Goal: Task Accomplishment & Management: Complete application form

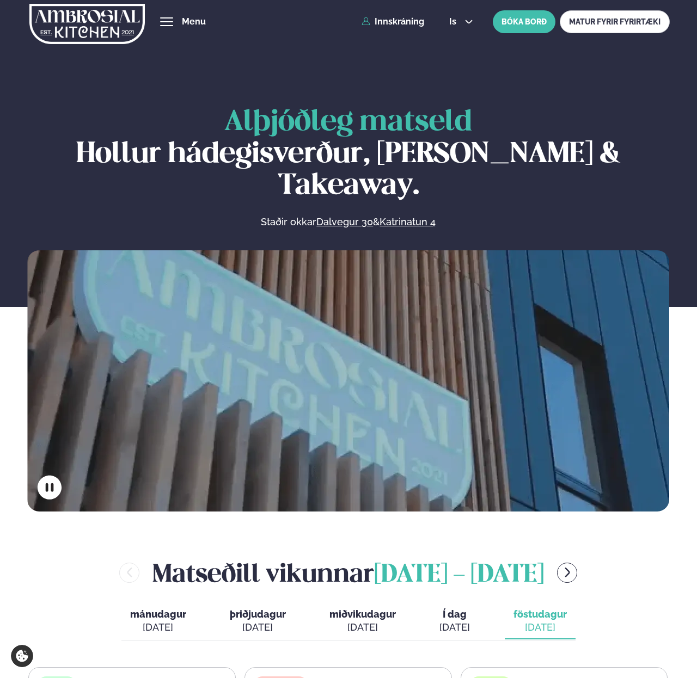
scroll to position [434, 0]
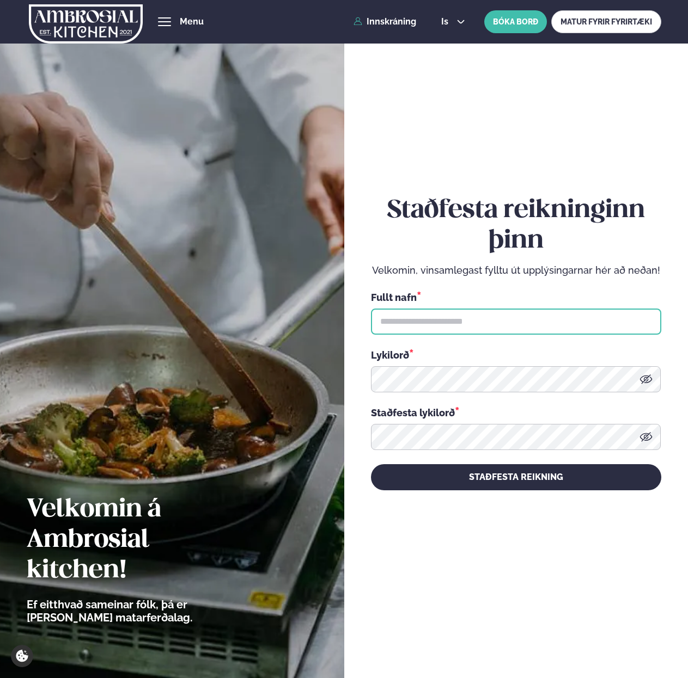
click at [394, 323] on input "text" at bounding box center [516, 322] width 290 height 26
type input "**********"
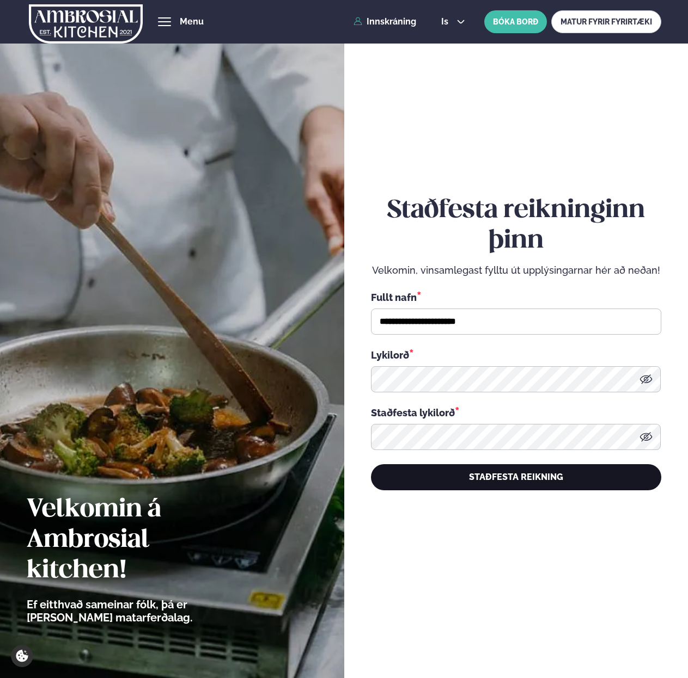
click at [436, 475] on button "STAÐFESTA REIKNING" at bounding box center [516, 477] width 290 height 26
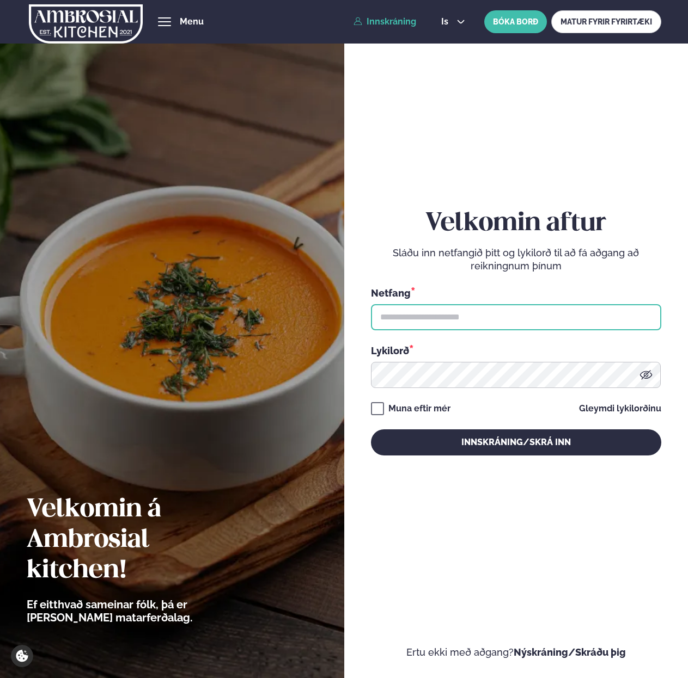
click at [424, 319] on input "text" at bounding box center [516, 317] width 290 height 26
paste input "**********"
type input "**********"
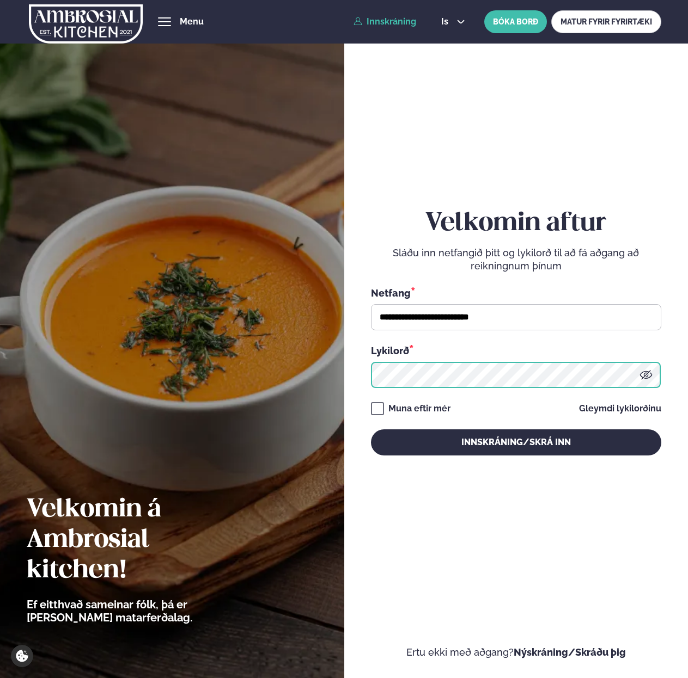
click at [371, 430] on button "Innskráning/Skrá inn" at bounding box center [516, 443] width 290 height 26
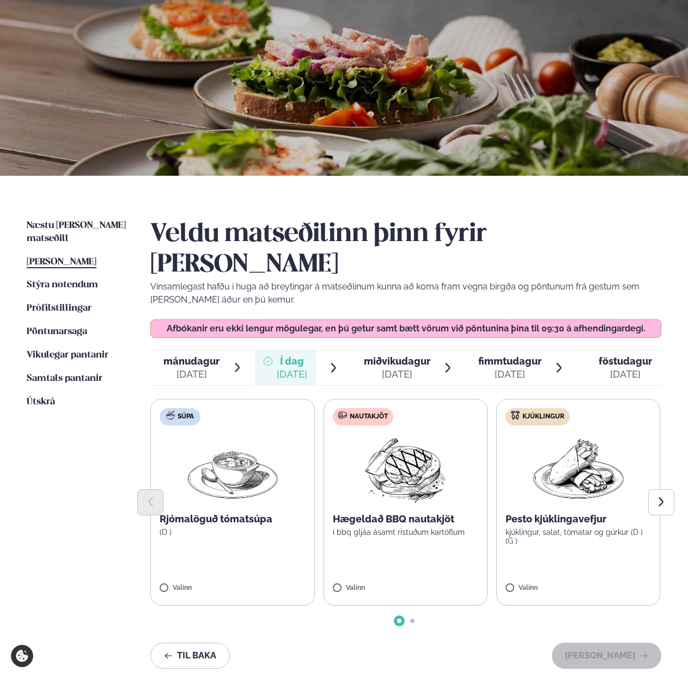
scroll to position [68, 0]
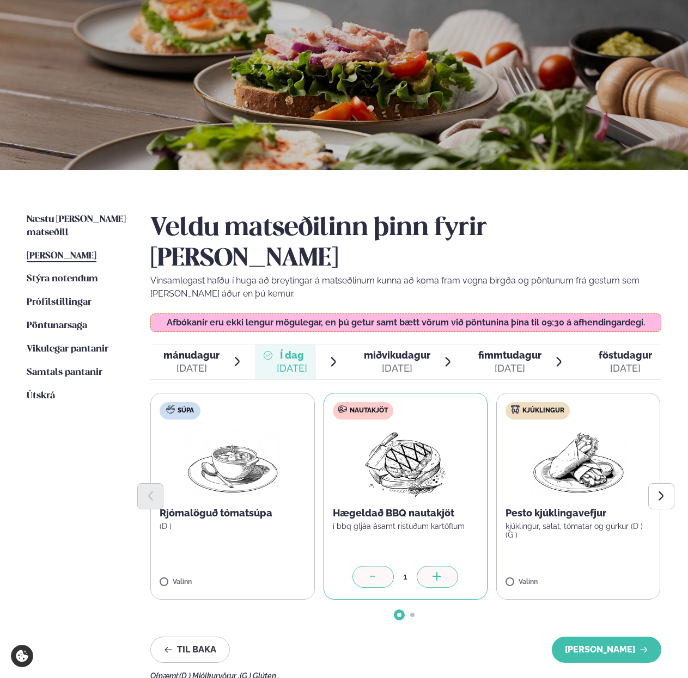
click at [459, 527] on label "Nautakjöt Hægeldað BBQ nautakjöt í bbq gljáa ásamt ristuðum kartöflum 1" at bounding box center [405, 496] width 164 height 207
click at [438, 572] on icon at bounding box center [437, 577] width 11 height 11
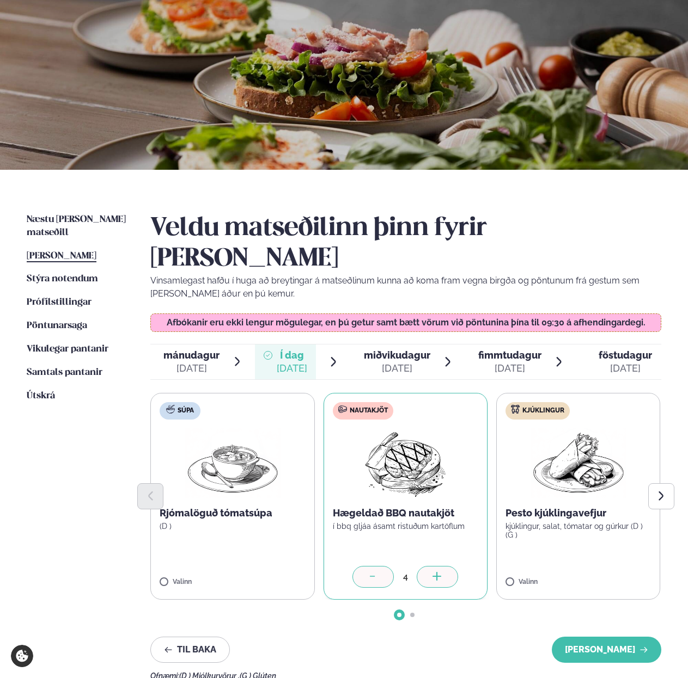
click at [438, 572] on icon at bounding box center [437, 577] width 11 height 11
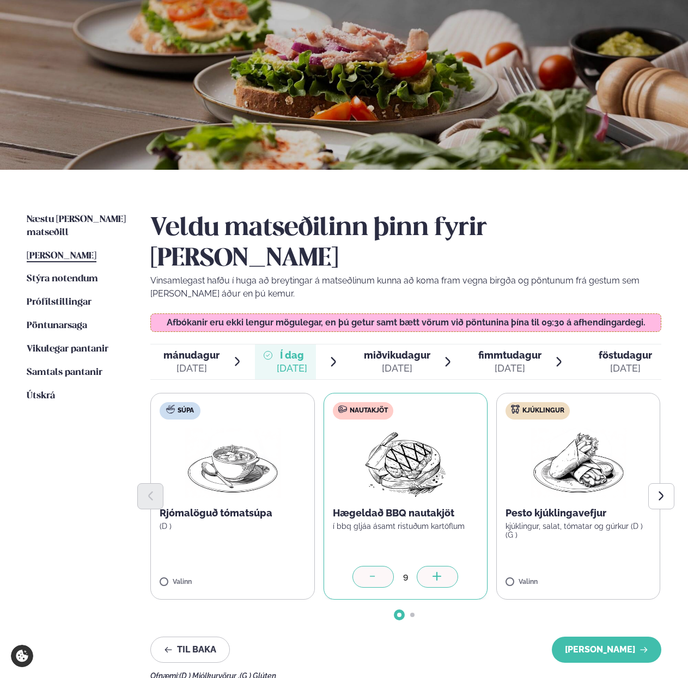
click at [438, 572] on icon at bounding box center [437, 577] width 11 height 11
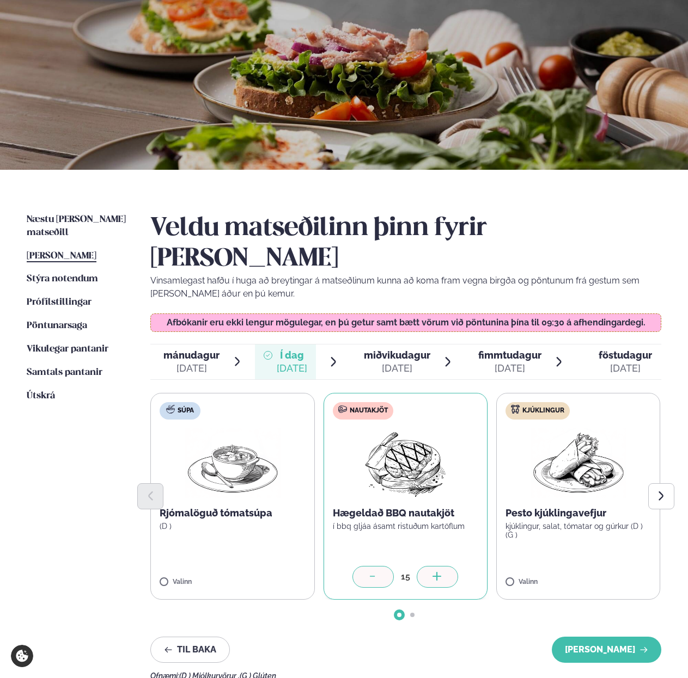
click at [388, 566] on div at bounding box center [372, 577] width 41 height 22
click at [656, 490] on icon "Next slide" at bounding box center [661, 496] width 12 height 12
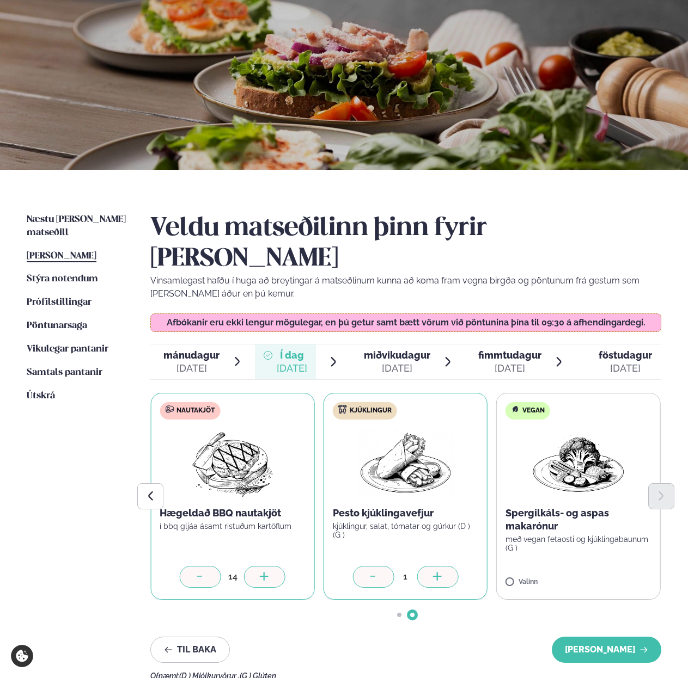
click at [454, 566] on div at bounding box center [436, 577] width 41 height 22
click at [608, 566] on div at bounding box center [610, 577] width 41 height 22
click at [593, 637] on button "[PERSON_NAME]" at bounding box center [605, 650] width 109 height 26
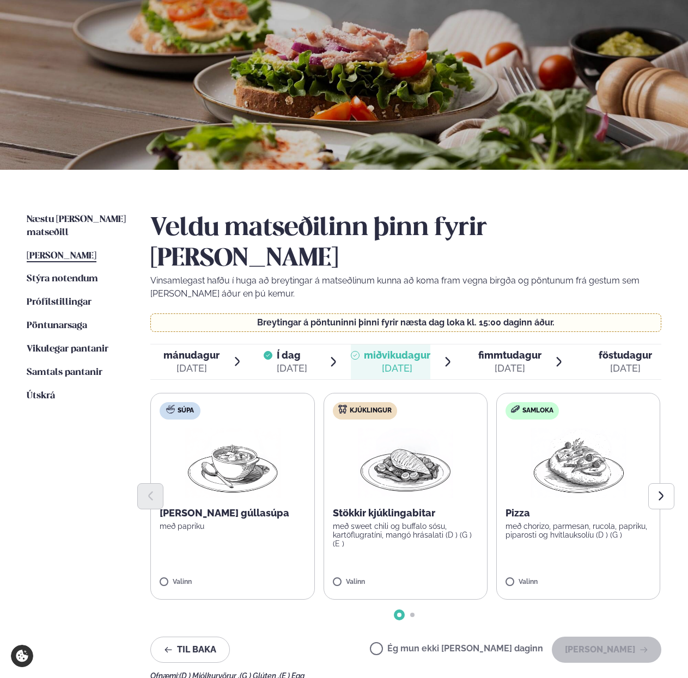
click at [302, 349] on span "Í dag" at bounding box center [292, 355] width 30 height 13
